Goal: Task Accomplishment & Management: Use online tool/utility

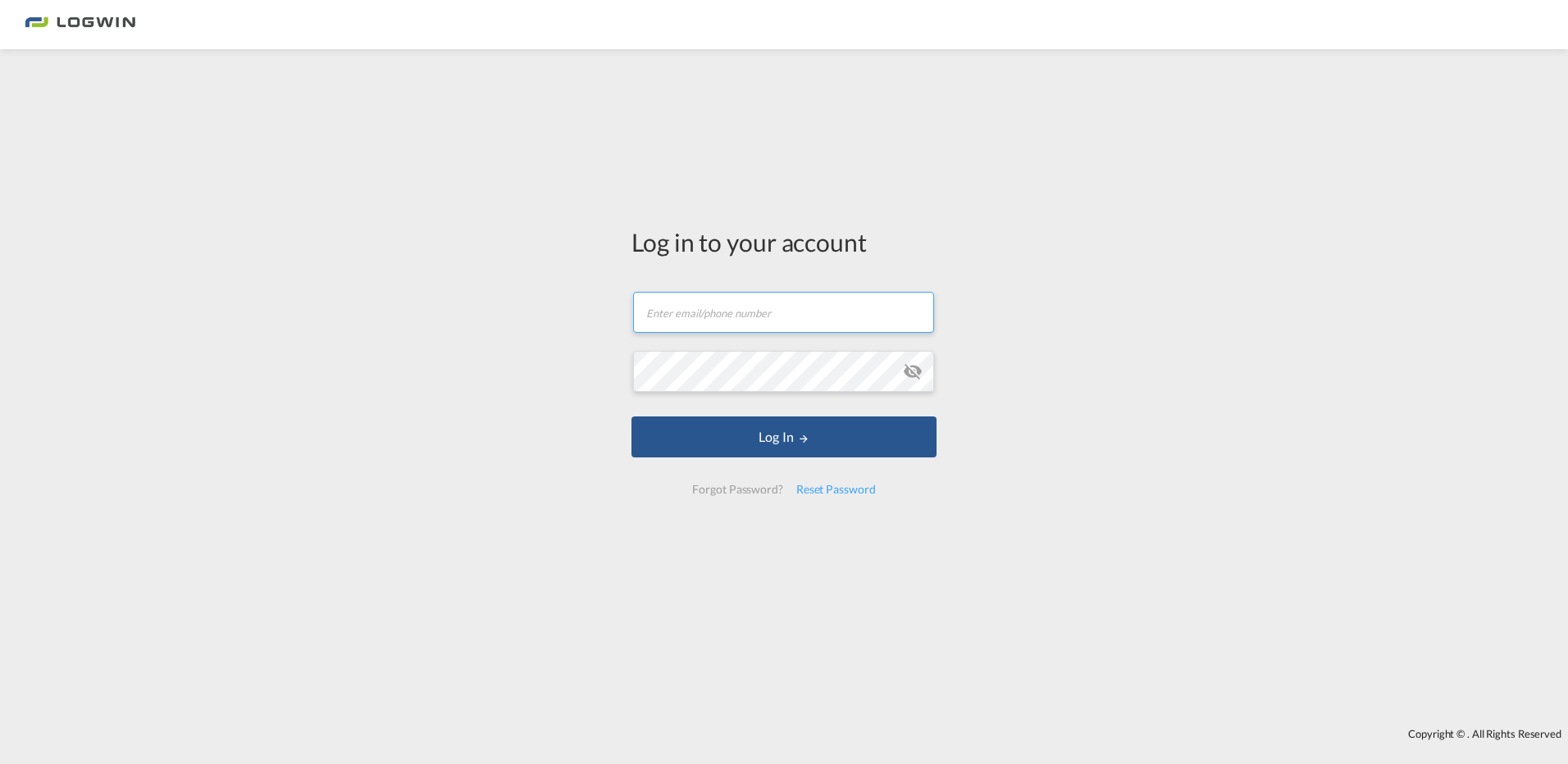
type input "[PERSON_NAME][EMAIL_ADDRESS][PERSON_NAME][DOMAIN_NAME]"
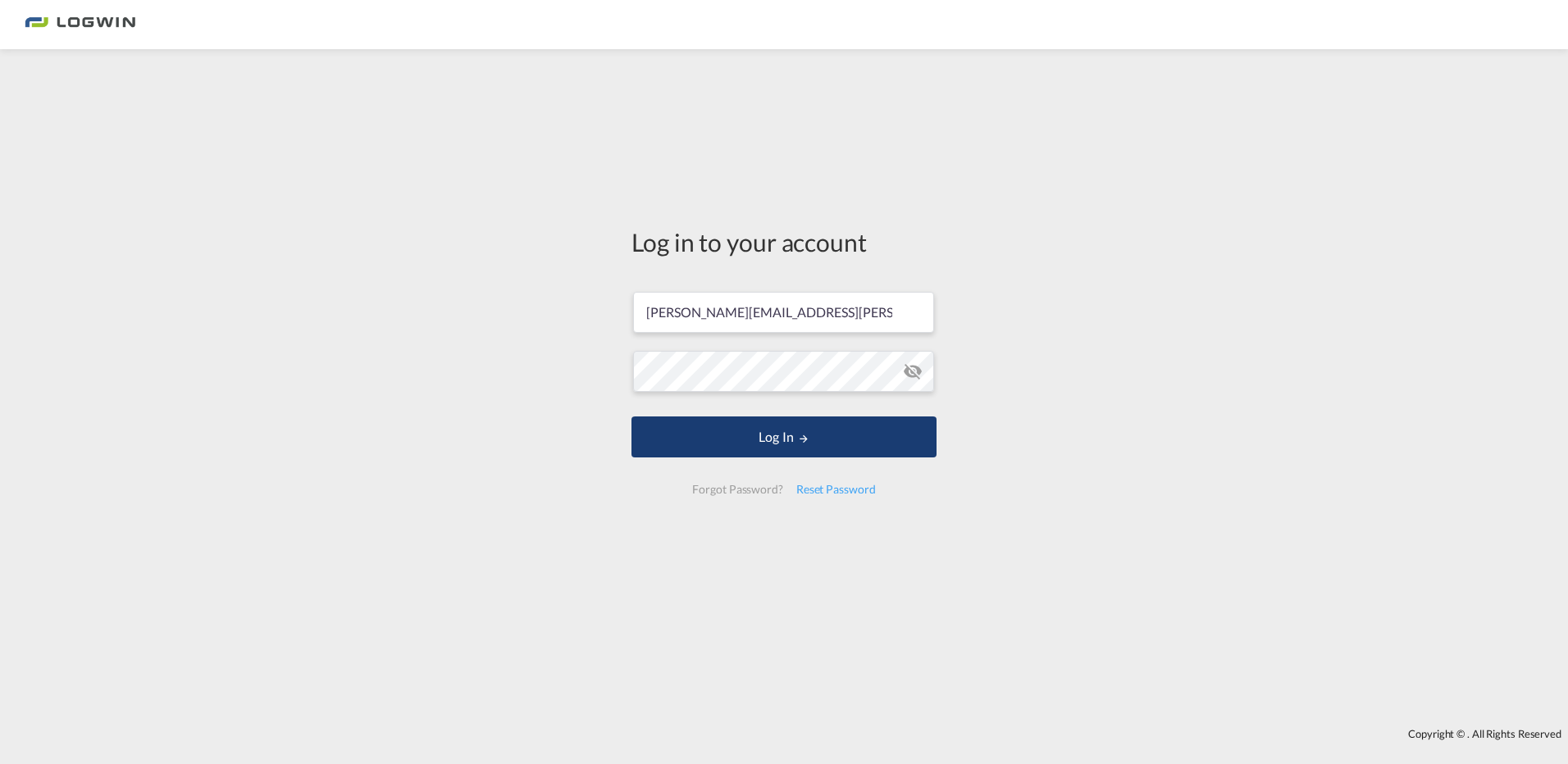
click at [722, 421] on button "Log In" at bounding box center [784, 437] width 305 height 41
